Goal: Task Accomplishment & Management: Use online tool/utility

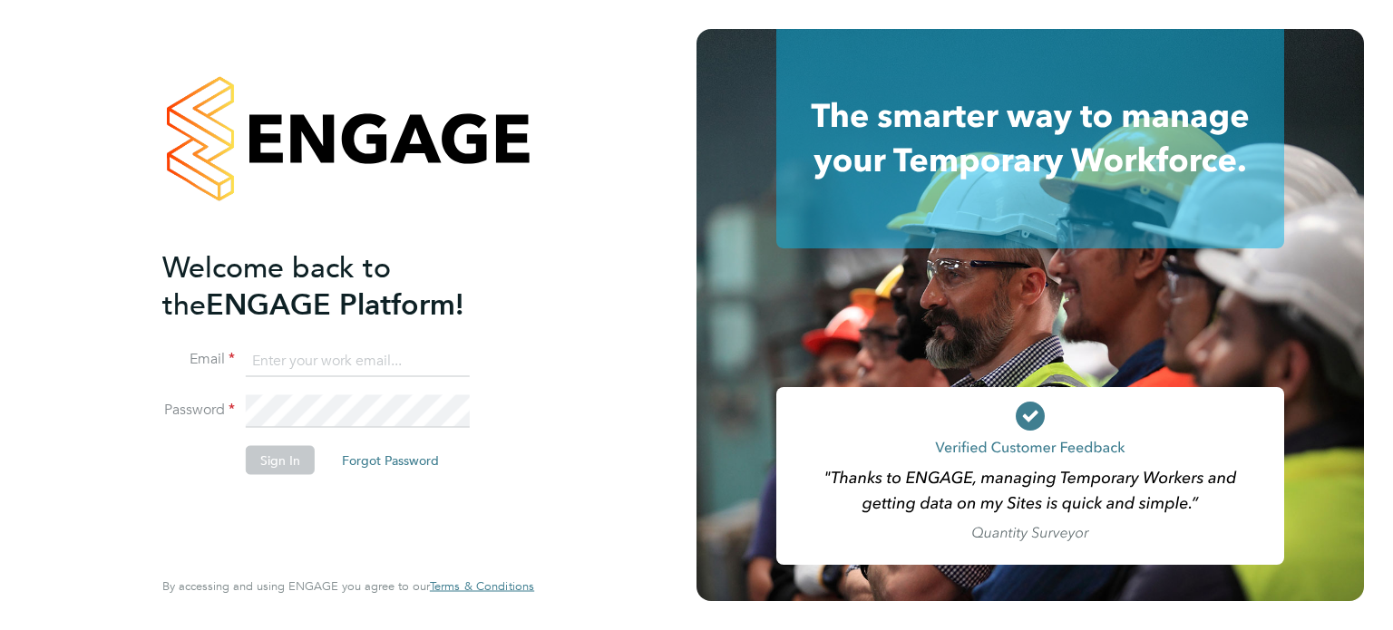
type input "steve.whibley@wates.co.uk"
click at [283, 465] on button "Sign In" at bounding box center [280, 459] width 69 height 29
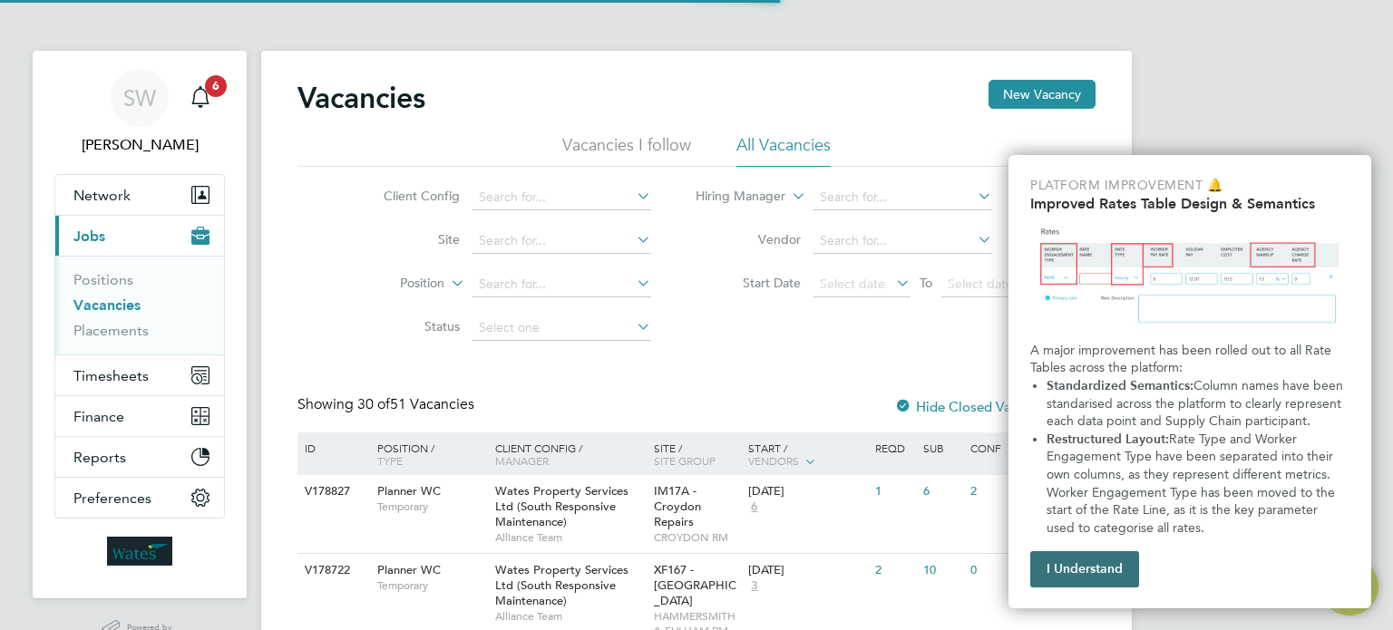
click at [1092, 569] on button "I Understand" at bounding box center [1084, 569] width 109 height 36
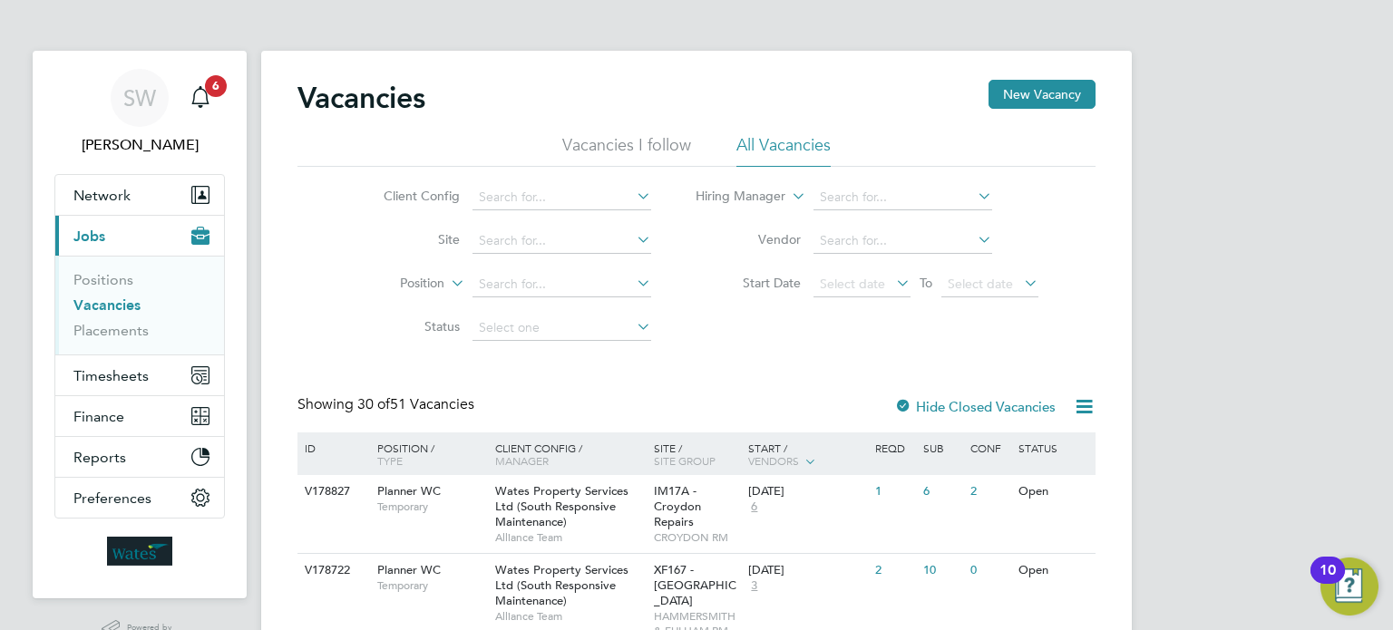
click at [100, 232] on span "Jobs" at bounding box center [89, 236] width 32 height 17
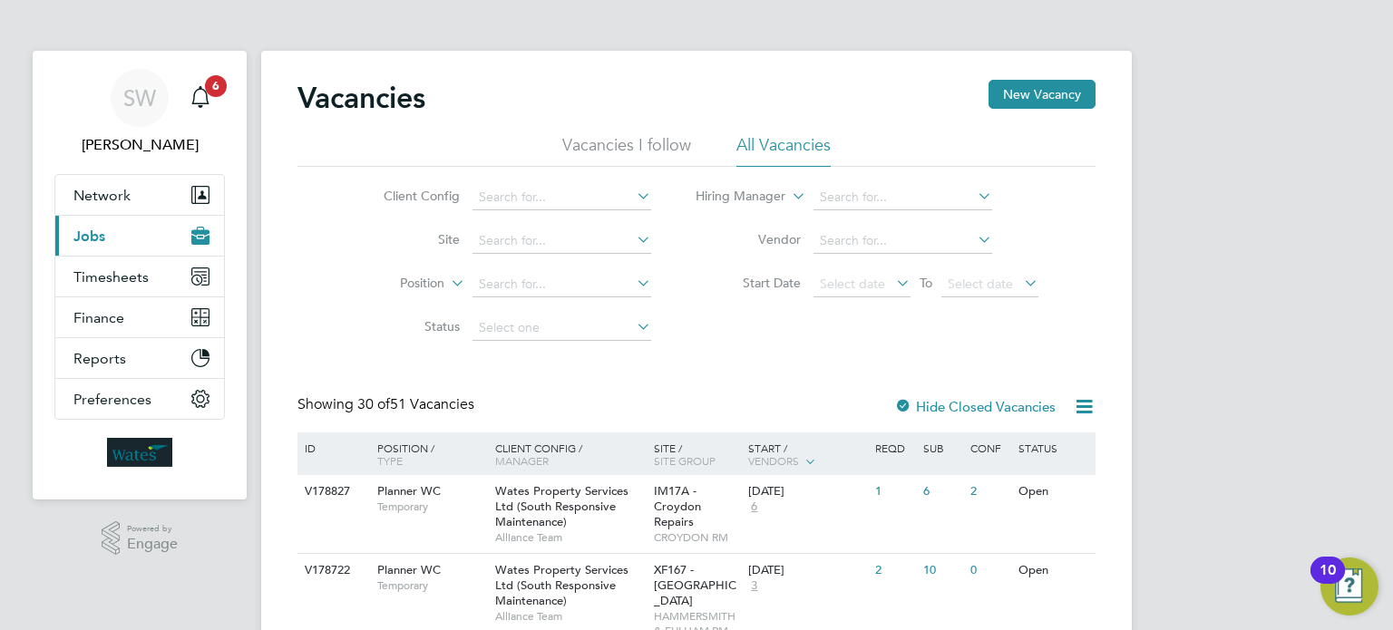
click at [104, 230] on span "Jobs" at bounding box center [89, 236] width 32 height 17
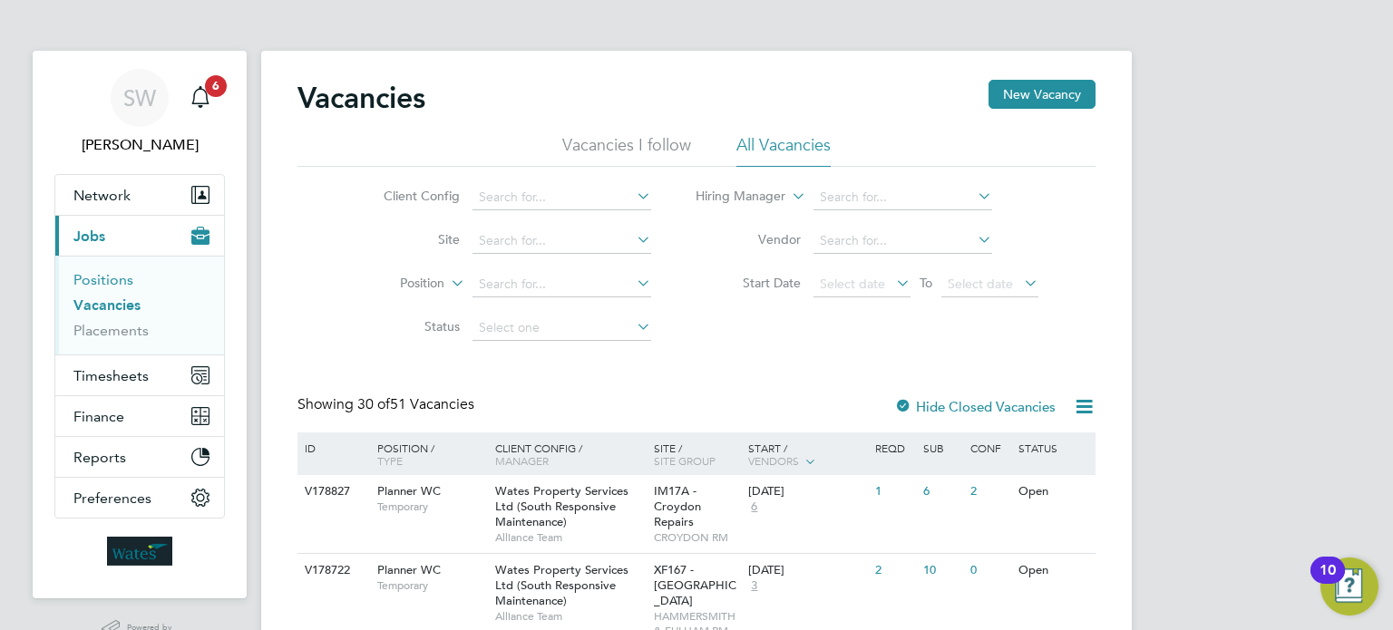
click at [117, 274] on link "Positions" at bounding box center [103, 279] width 60 height 17
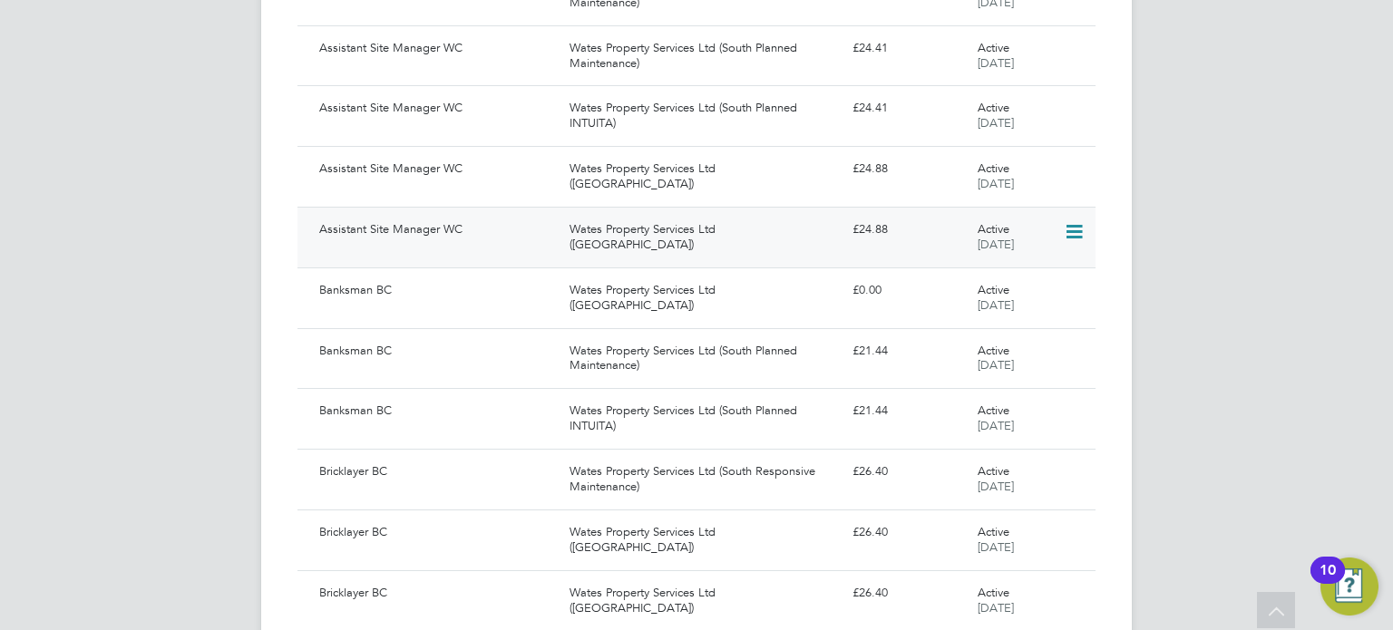
scroll to position [1632, 0]
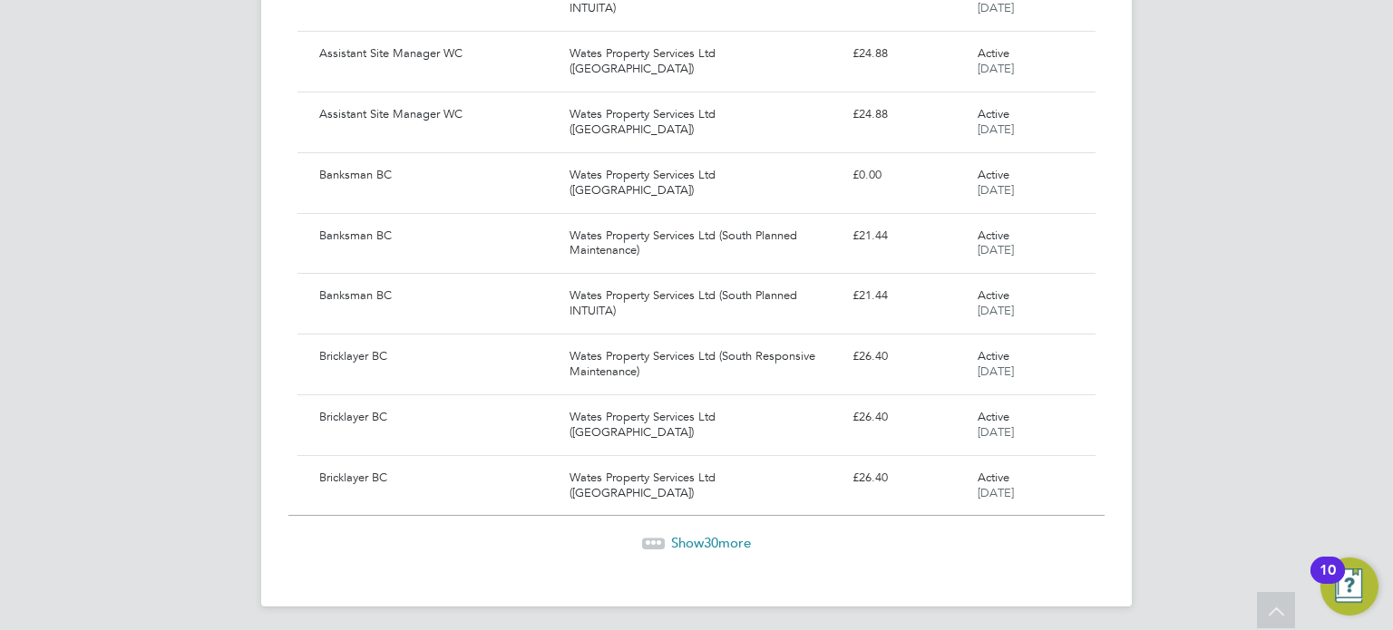
click at [693, 538] on span "Show 30 more" at bounding box center [711, 542] width 80 height 17
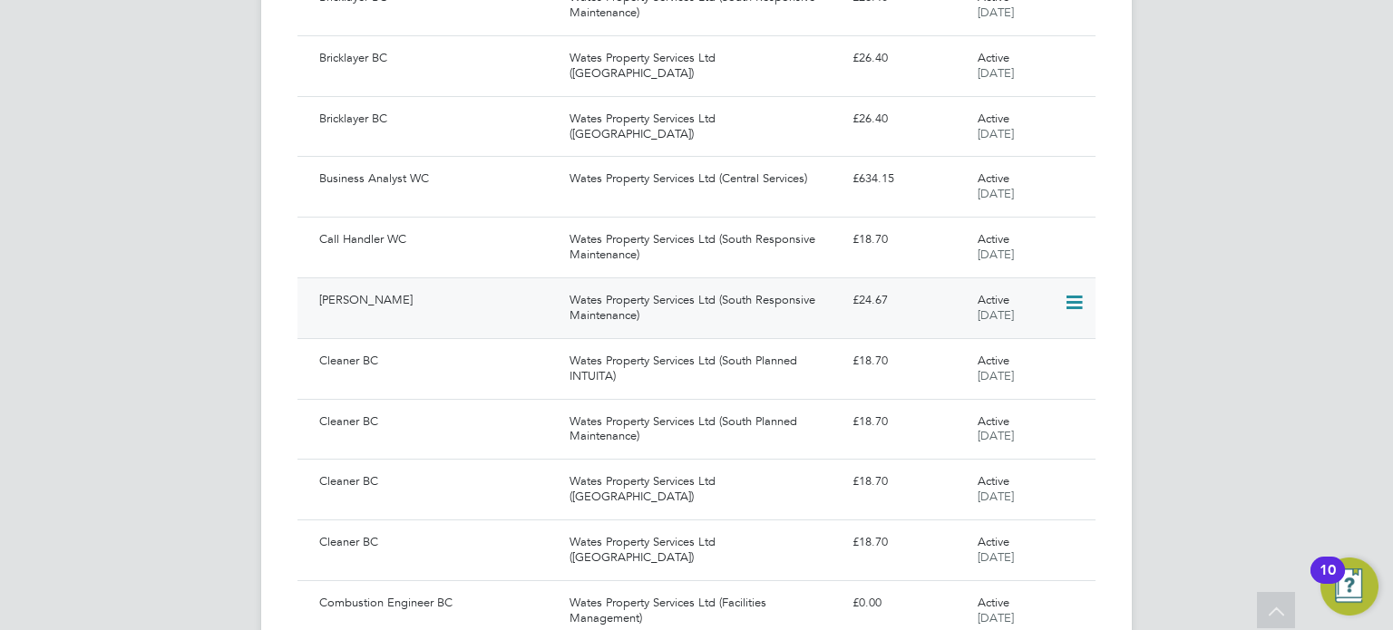
scroll to position [1995, 0]
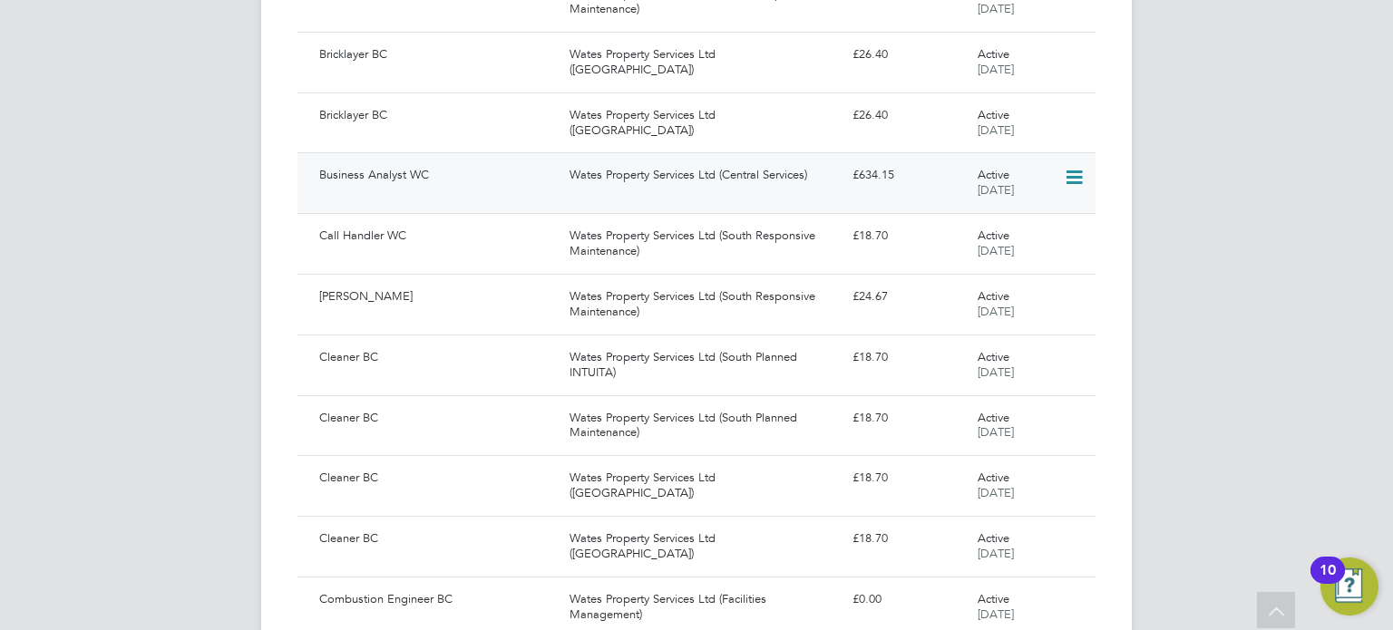
click at [408, 171] on div "Business Analyst WC" at bounding box center [437, 176] width 250 height 30
drag, startPoint x: 1307, startPoint y: 61, endPoint x: 1282, endPoint y: 5, distance: 60.9
click at [1307, 61] on div "SW [PERSON_NAME] Notifications 6 Applications: Network Sites Workers Current pa…" at bounding box center [696, 47] width 1393 height 4084
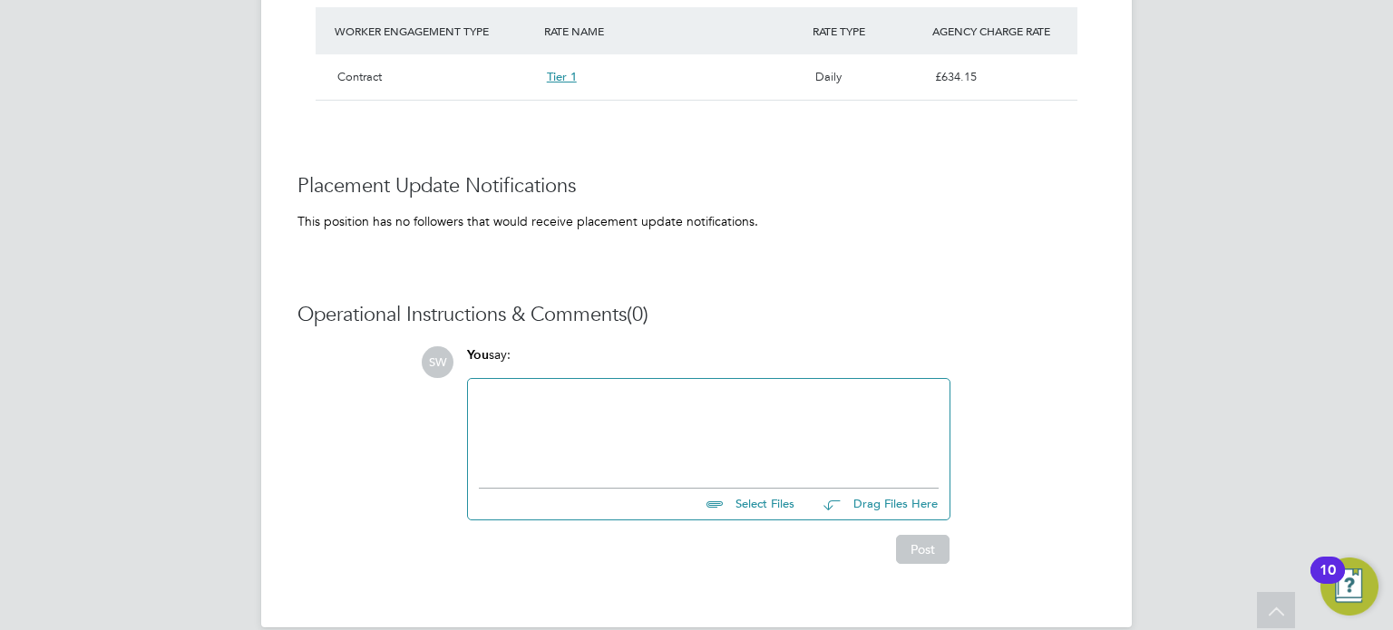
scroll to position [526, 0]
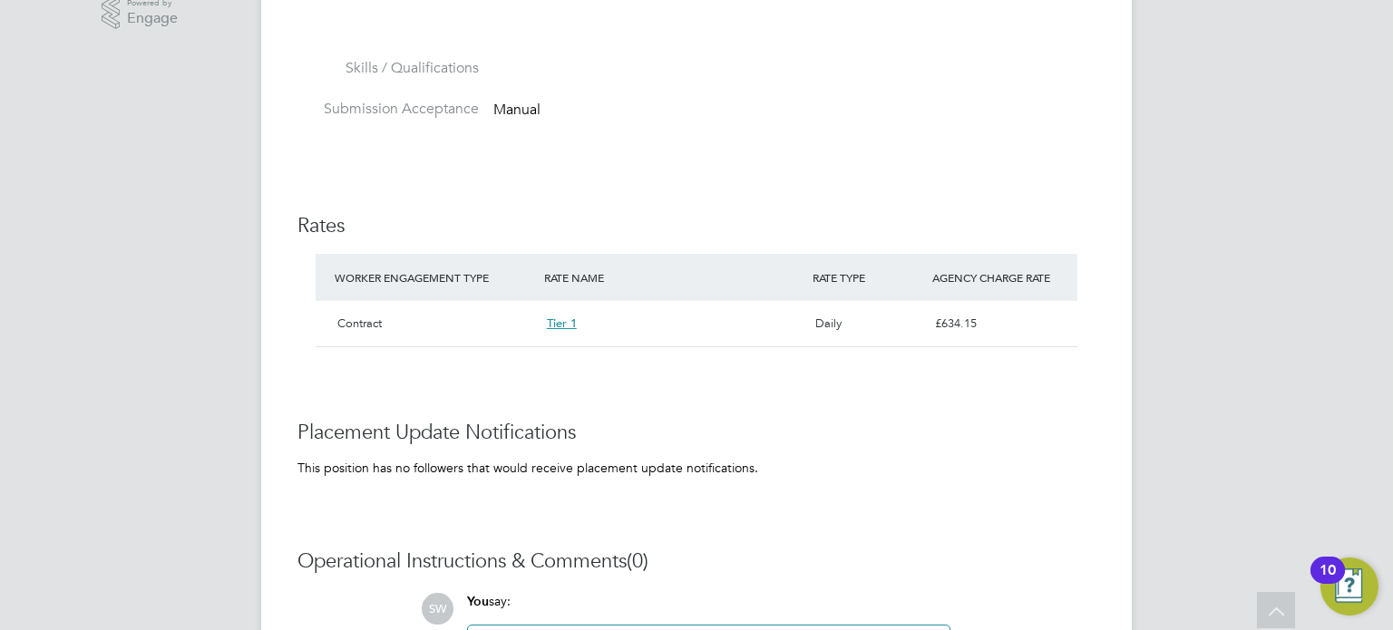
click at [563, 324] on span "Tier 1" at bounding box center [562, 323] width 30 height 15
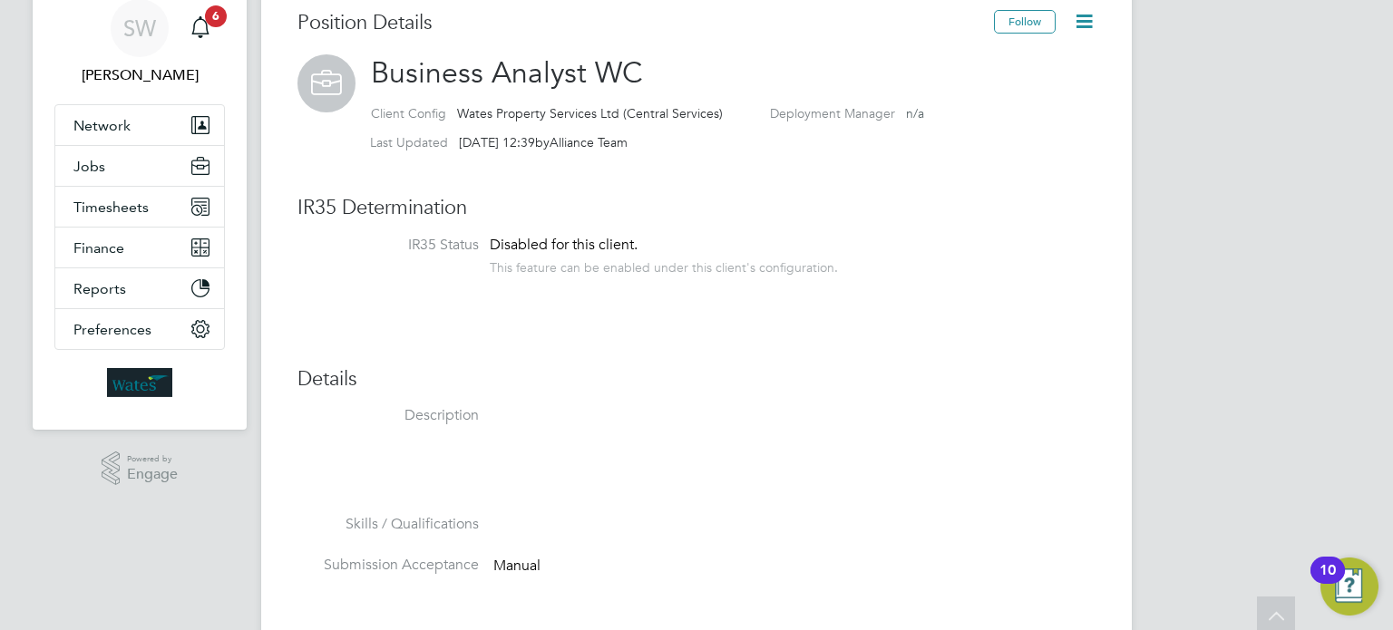
scroll to position [0, 0]
